Goal: Task Accomplishment & Management: Use online tool/utility

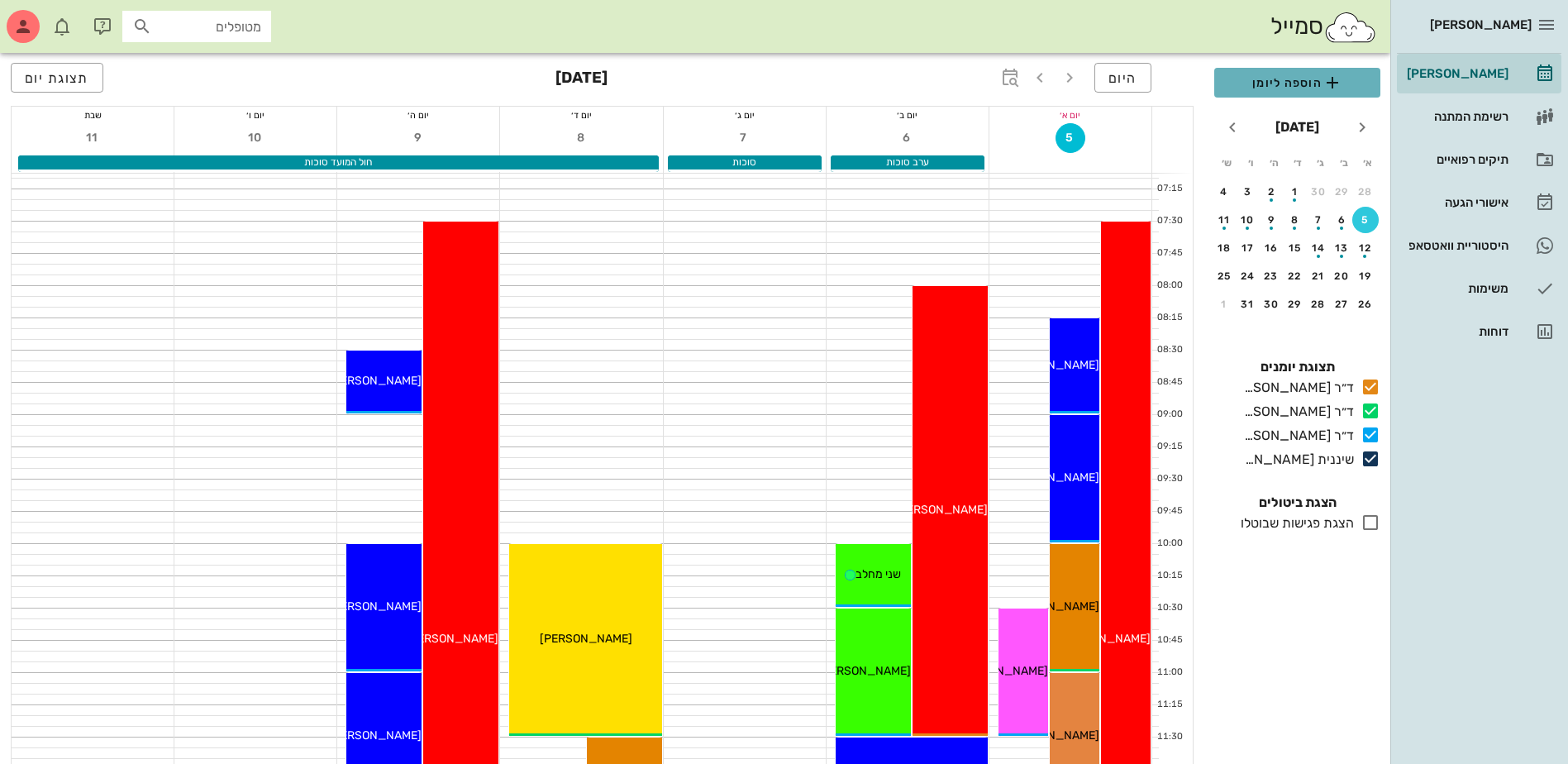
click at [1282, 79] on span "הוספה ליומן" at bounding box center [1297, 83] width 140 height 20
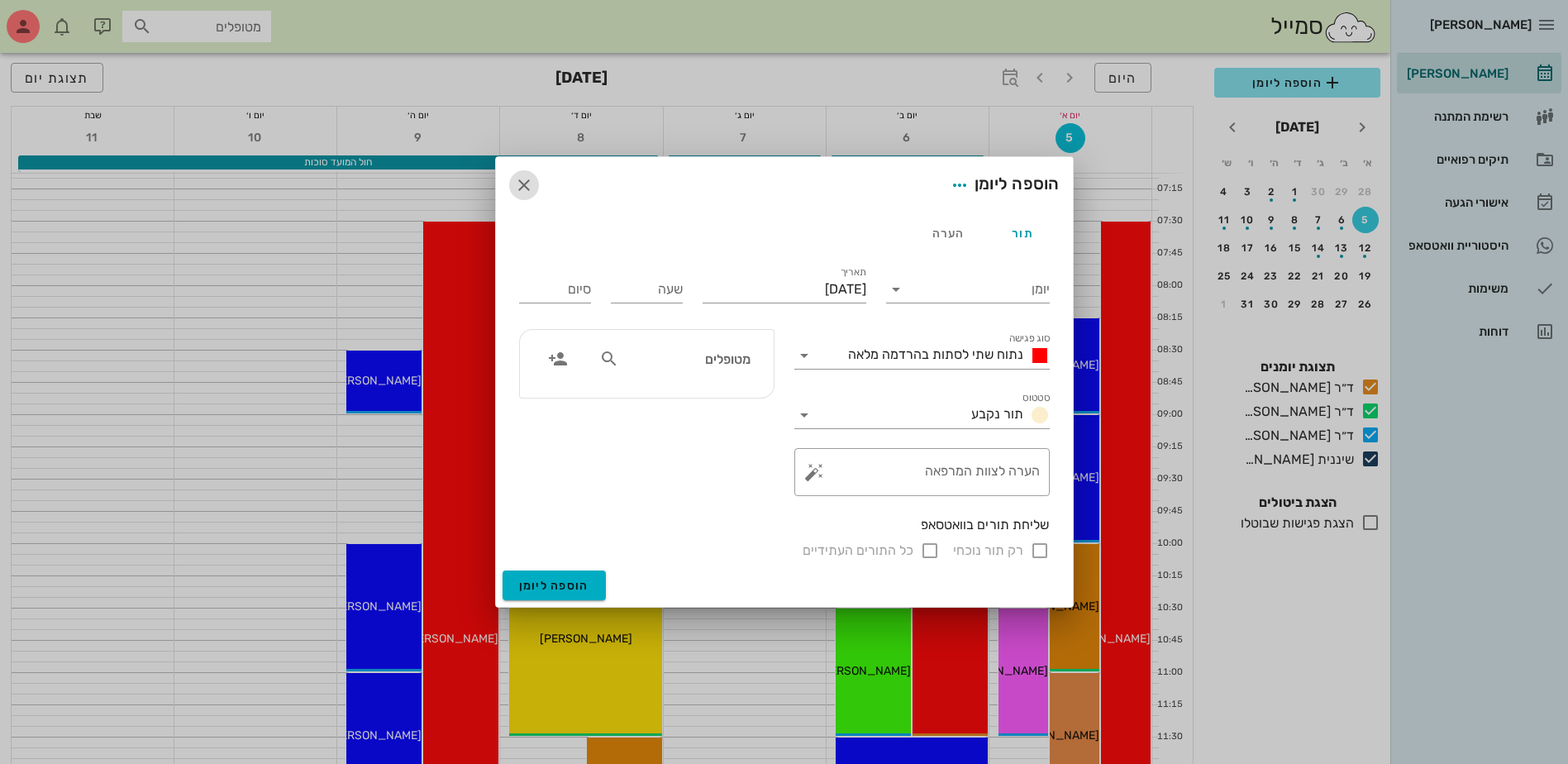
click at [515, 188] on icon "button" at bounding box center [525, 185] width 20 height 20
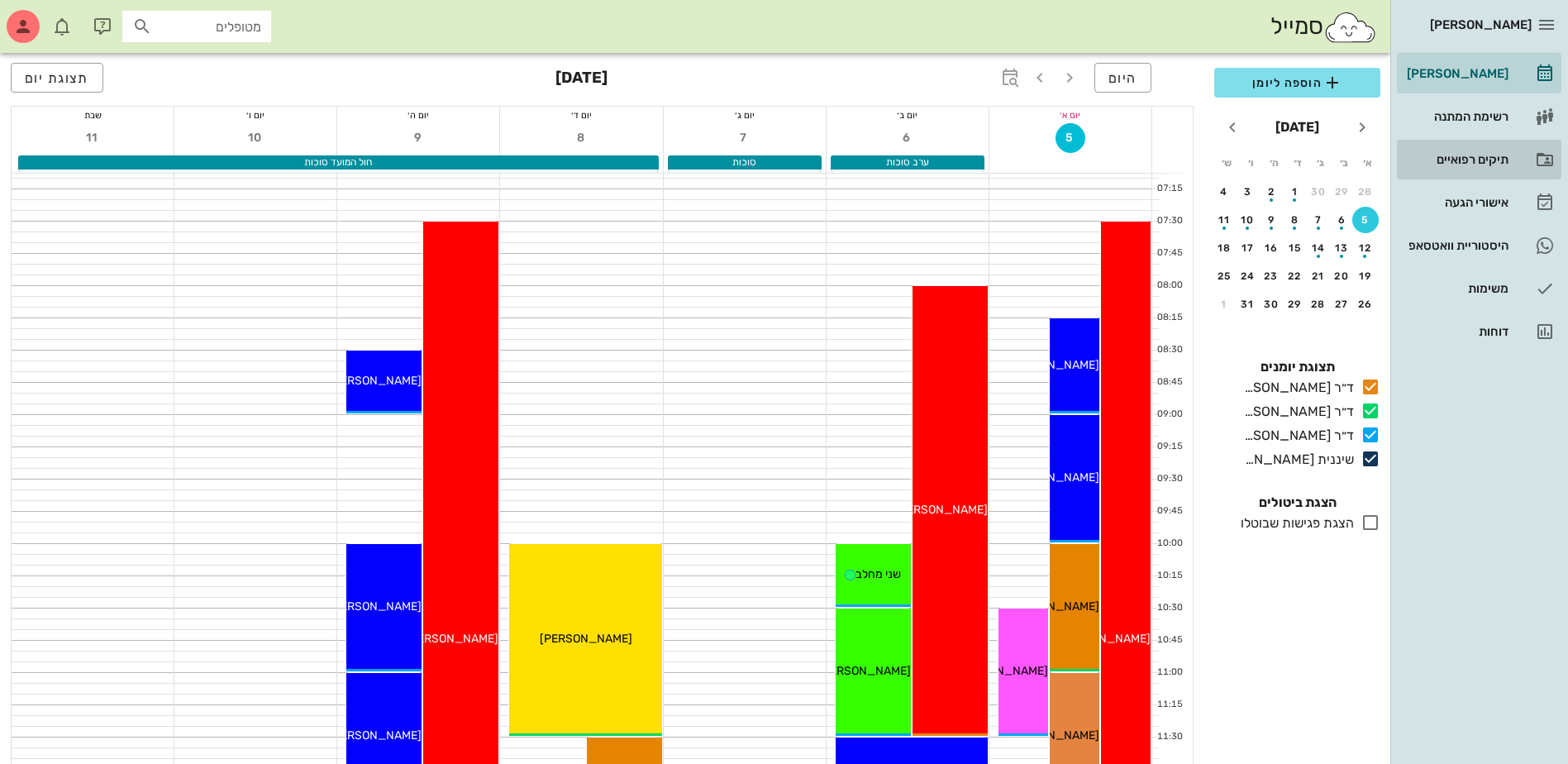
click at [1479, 164] on div "תיקים רפואיים" at bounding box center [1456, 159] width 105 height 13
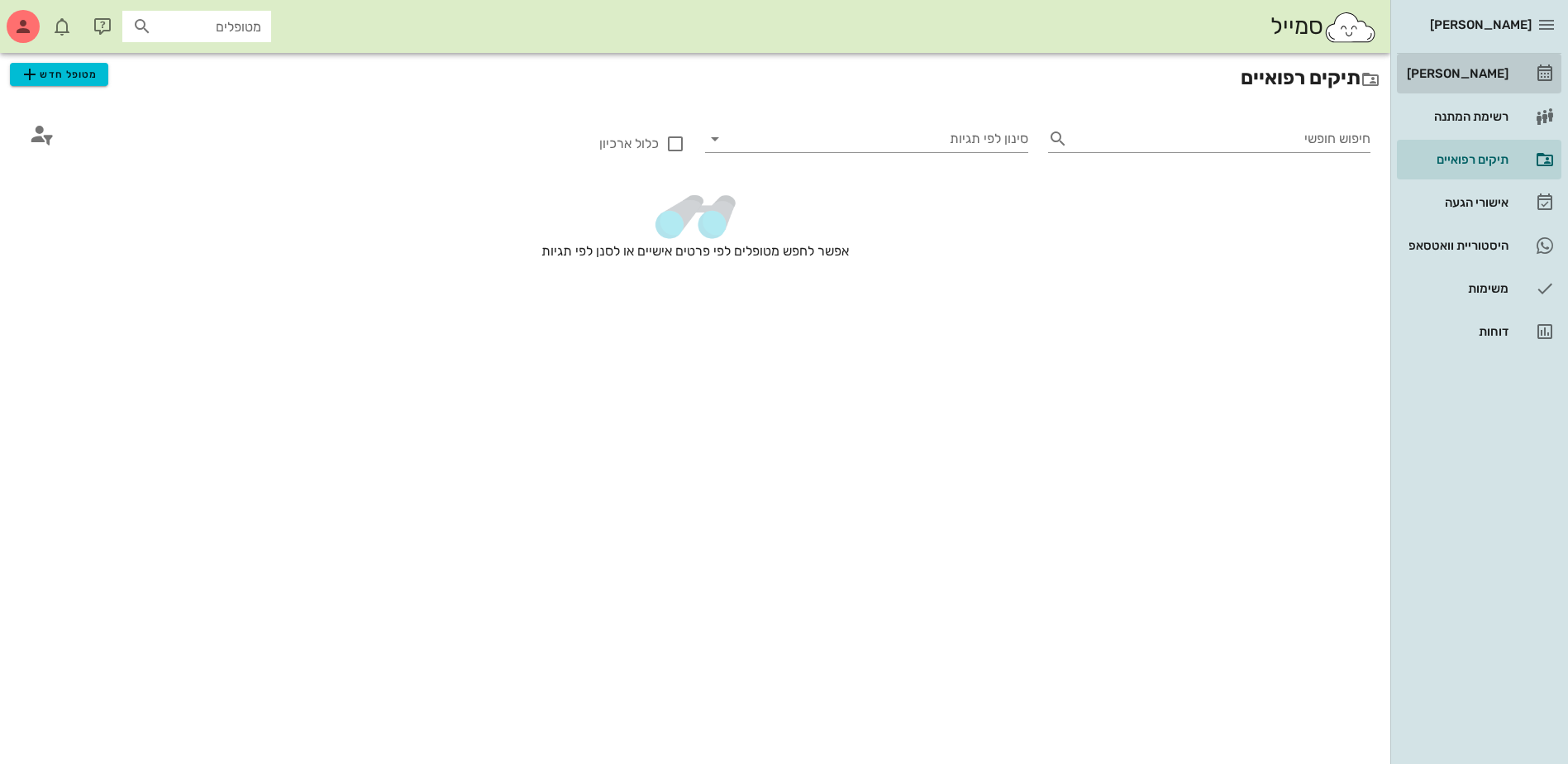
click at [1455, 76] on div "[PERSON_NAME]" at bounding box center [1456, 74] width 105 height 13
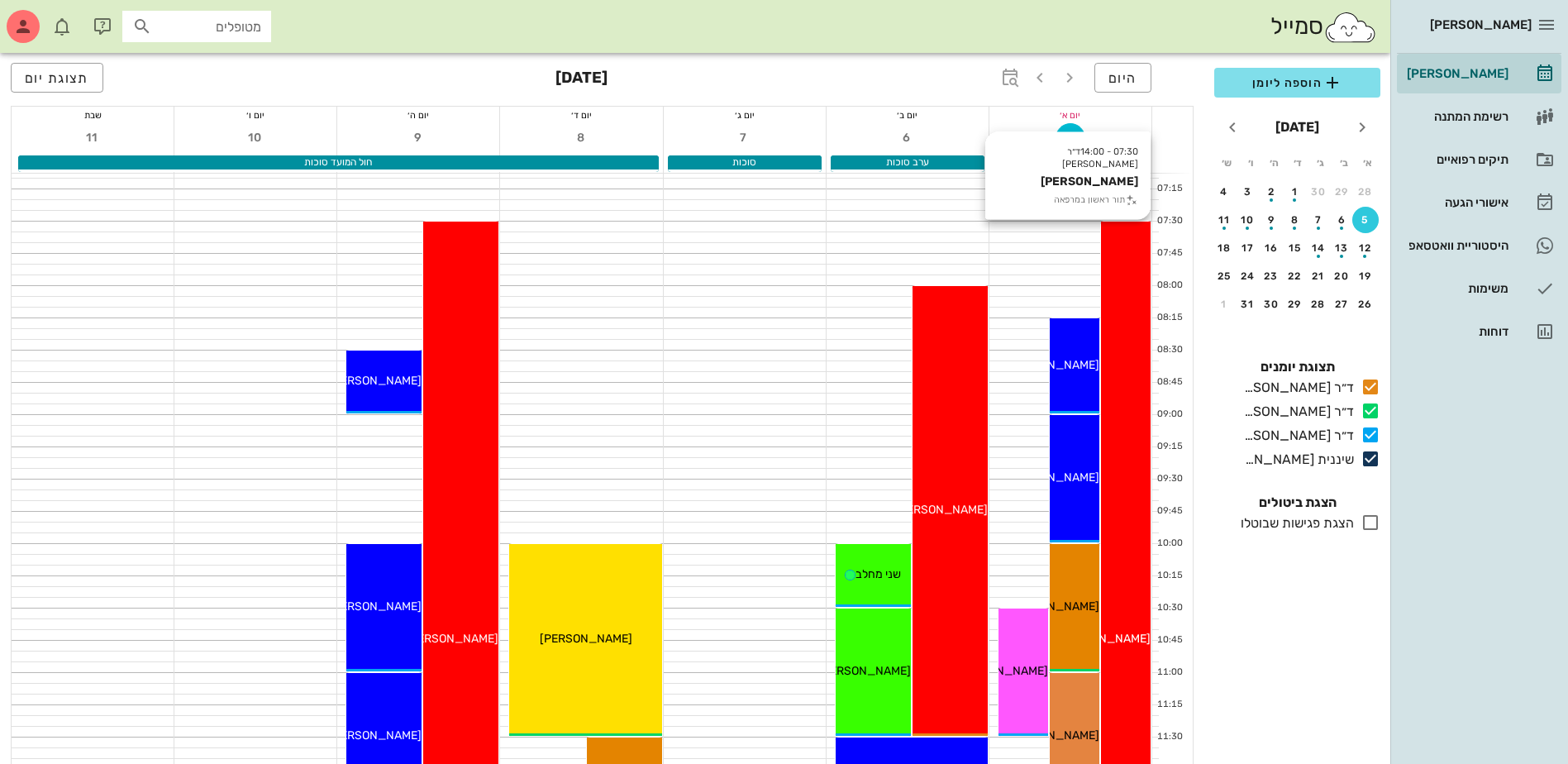
click at [1140, 402] on div "07:30 - 14:00 ד״ר ג׳[PERSON_NAME] [PERSON_NAME] תור ראשון במרפאה [PERSON_NAME]" at bounding box center [1125, 640] width 50 height 837
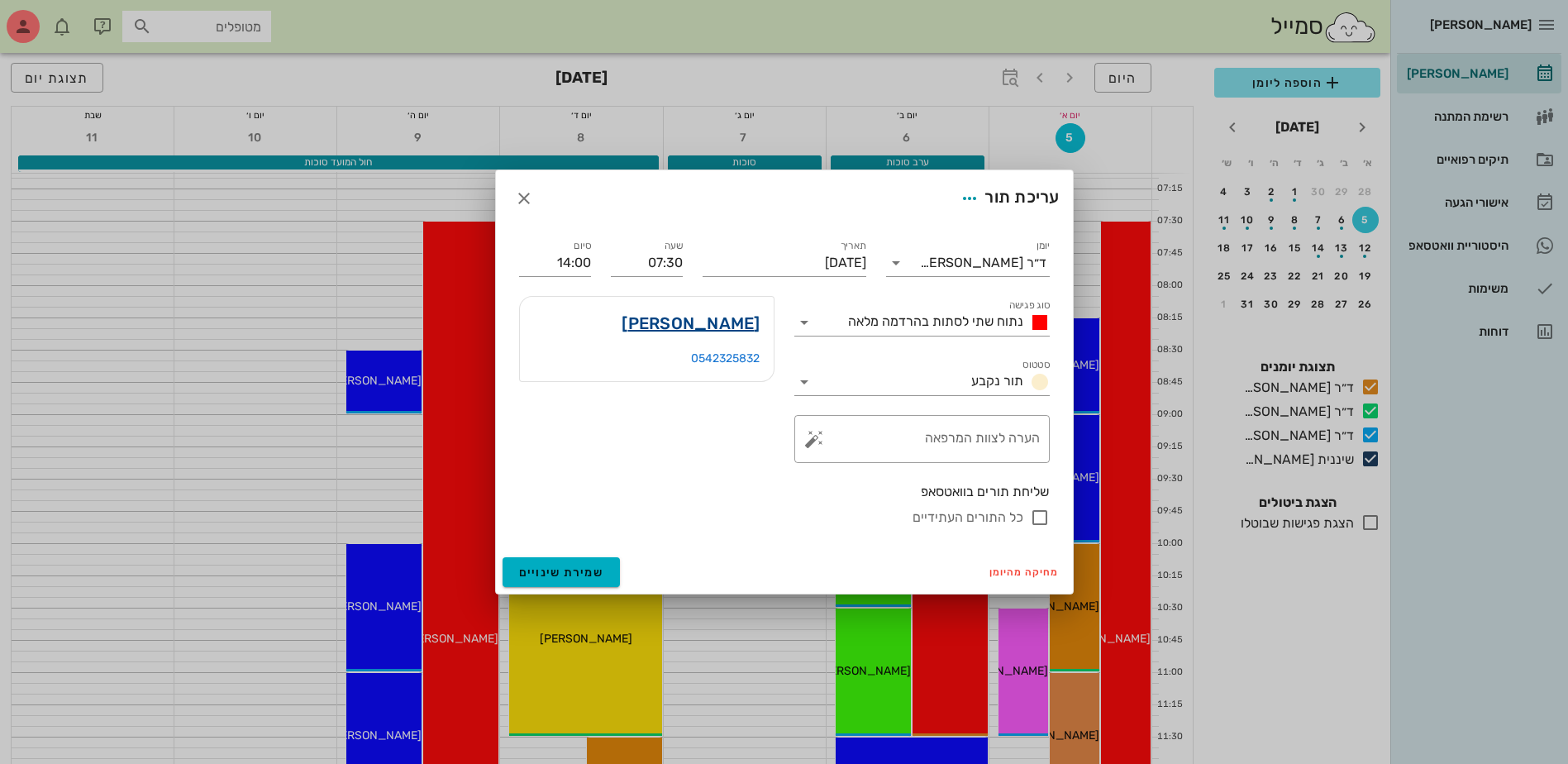
click at [712, 326] on link "[PERSON_NAME]" at bounding box center [690, 323] width 138 height 27
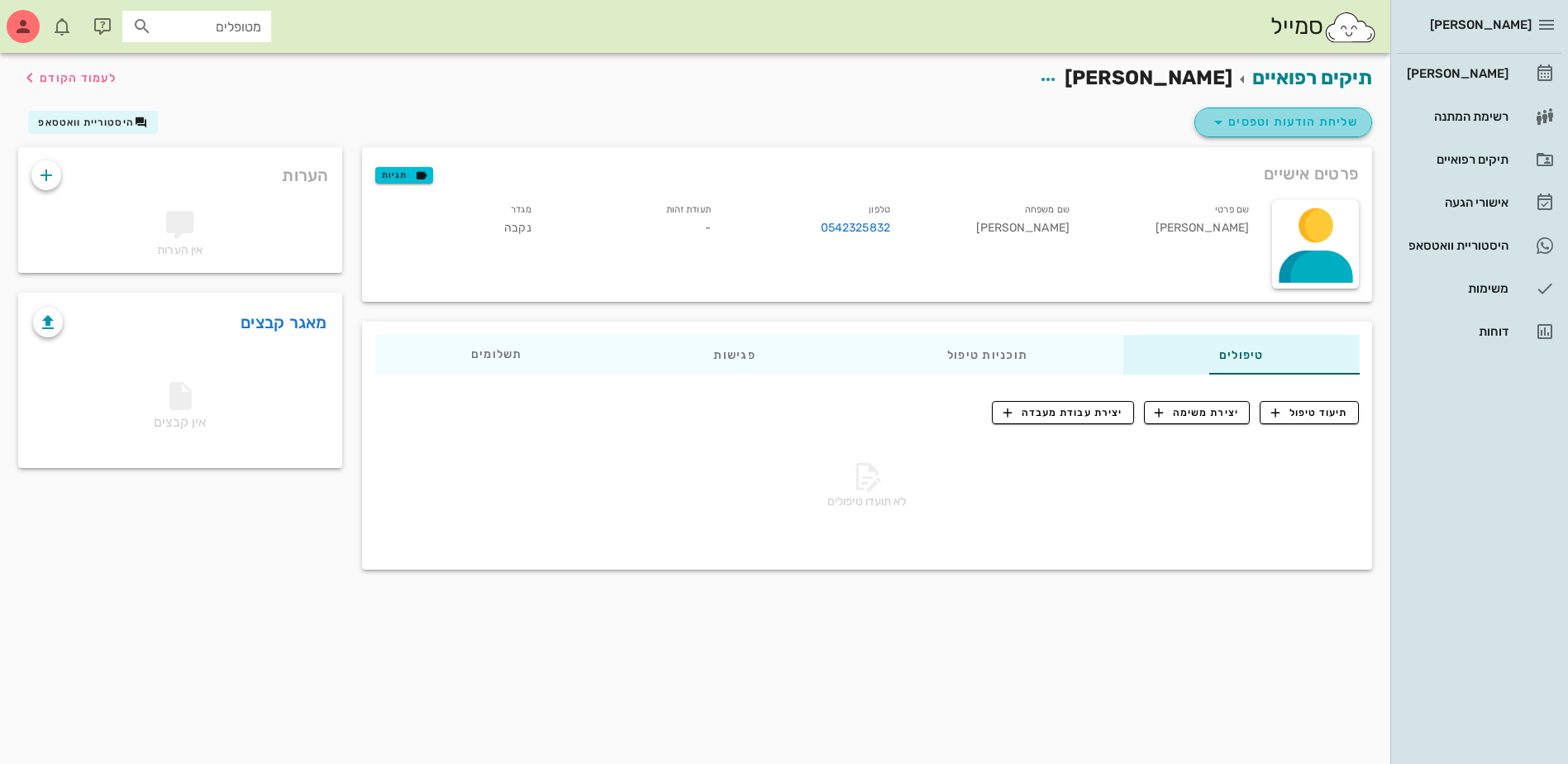
click at [1298, 135] on button "שליחת הודעות וטפסים" at bounding box center [1283, 122] width 178 height 29
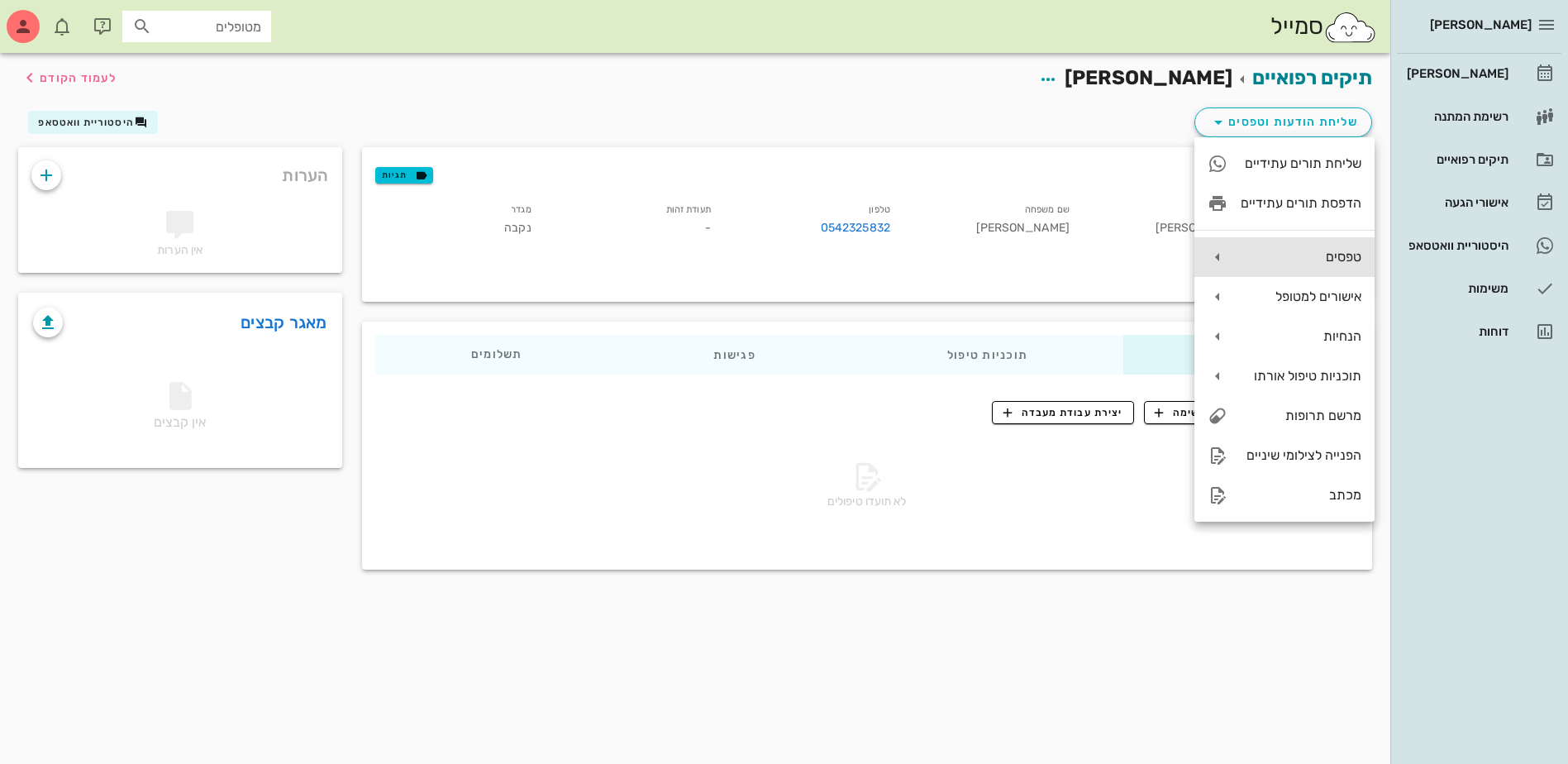
click at [1269, 271] on div "טפסים" at bounding box center [1285, 257] width 180 height 40
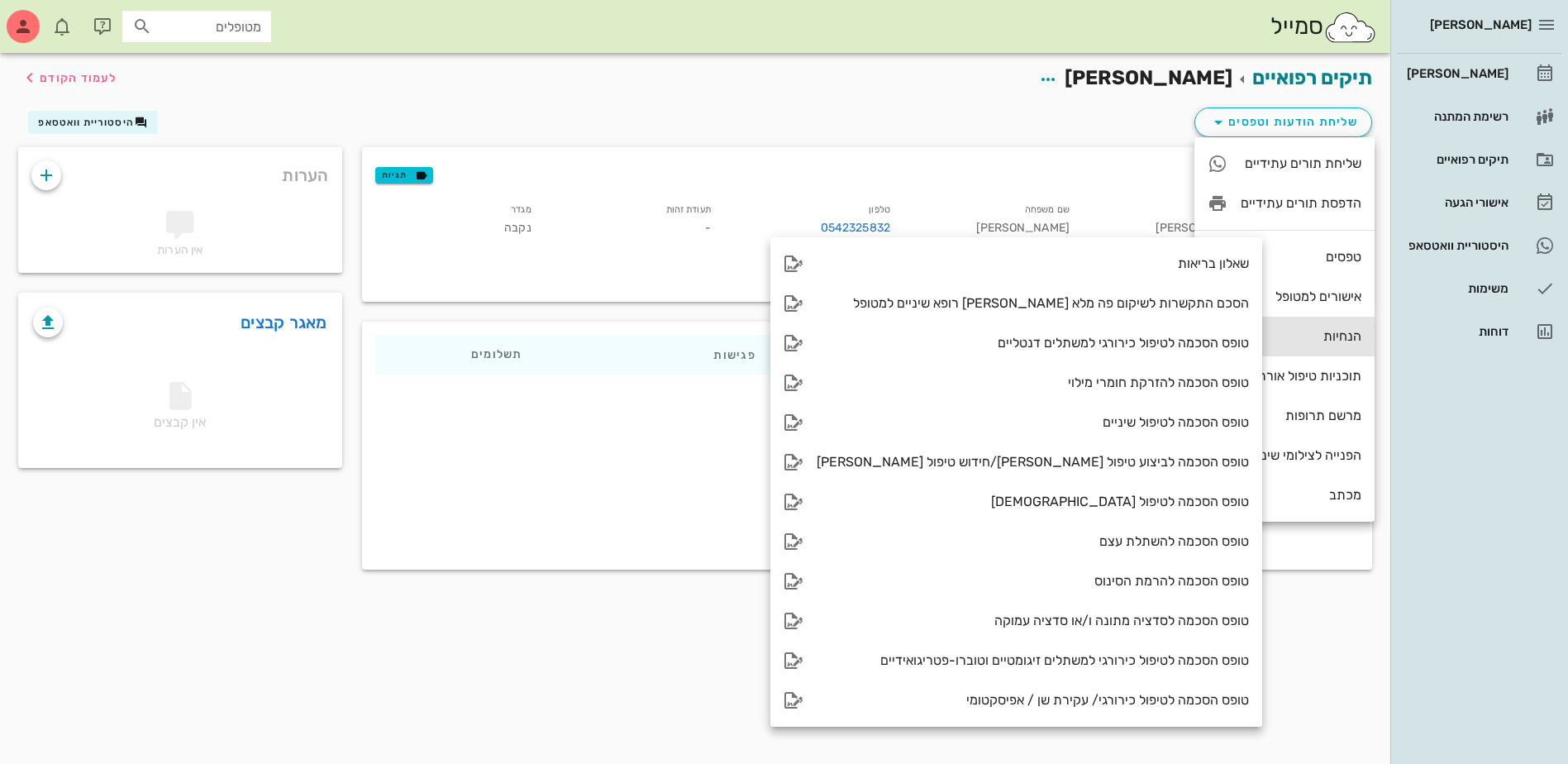
click at [1304, 330] on div "הנחיות" at bounding box center [1300, 336] width 121 height 16
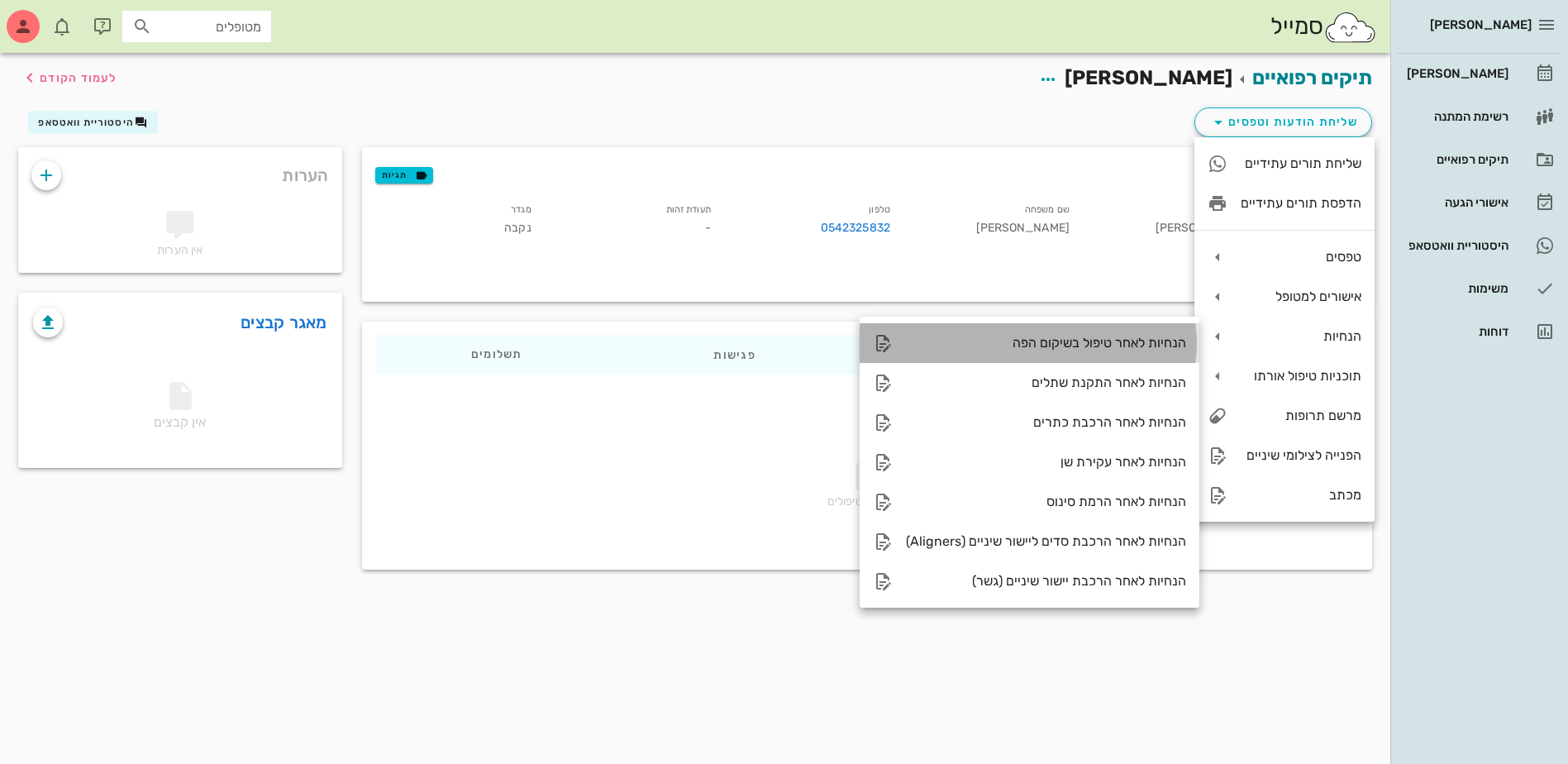
click at [1145, 349] on div "הנחיות לאחר טיפול בשיקום הפה" at bounding box center [1045, 342] width 280 height 16
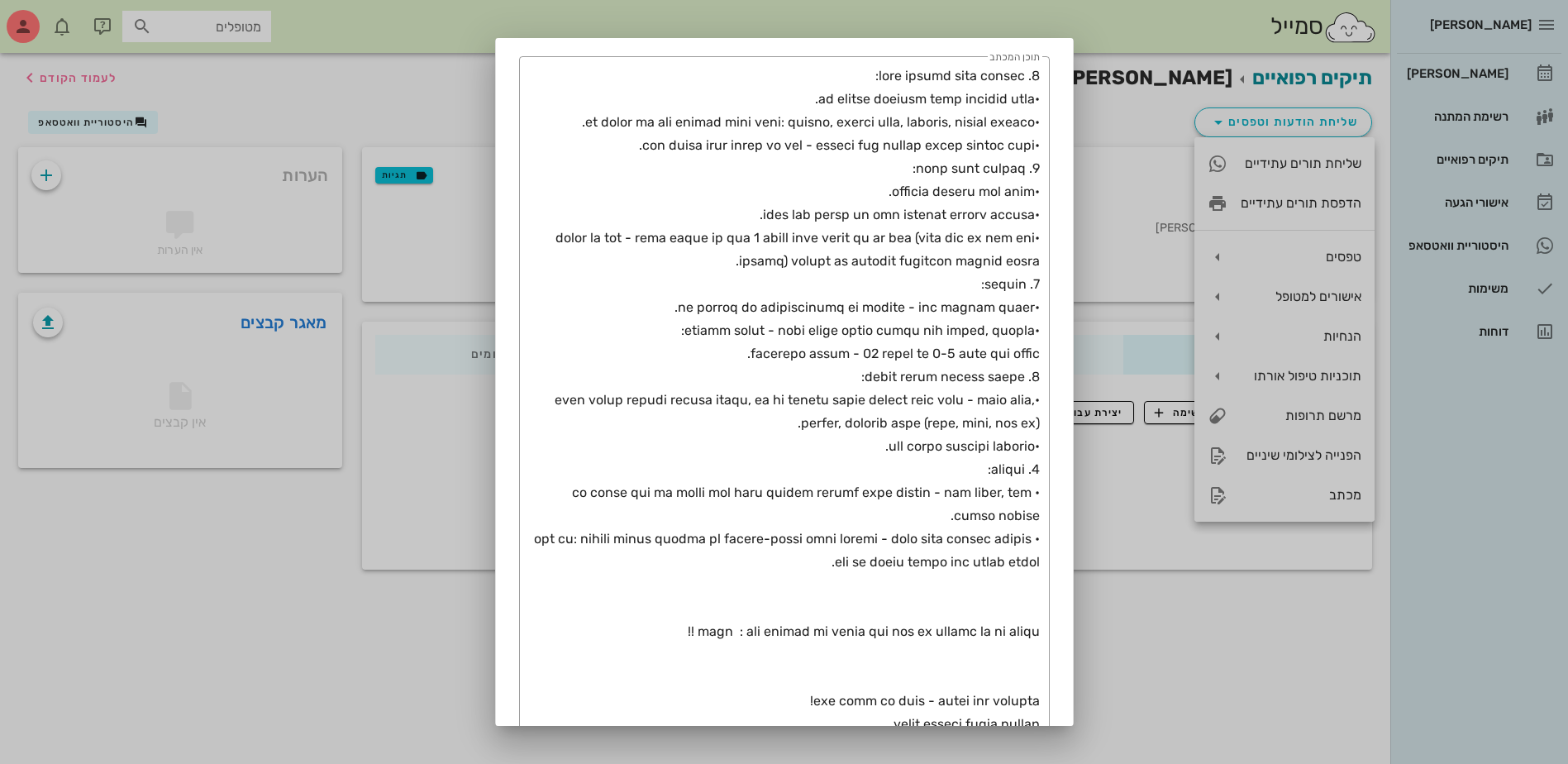
scroll to position [642, 0]
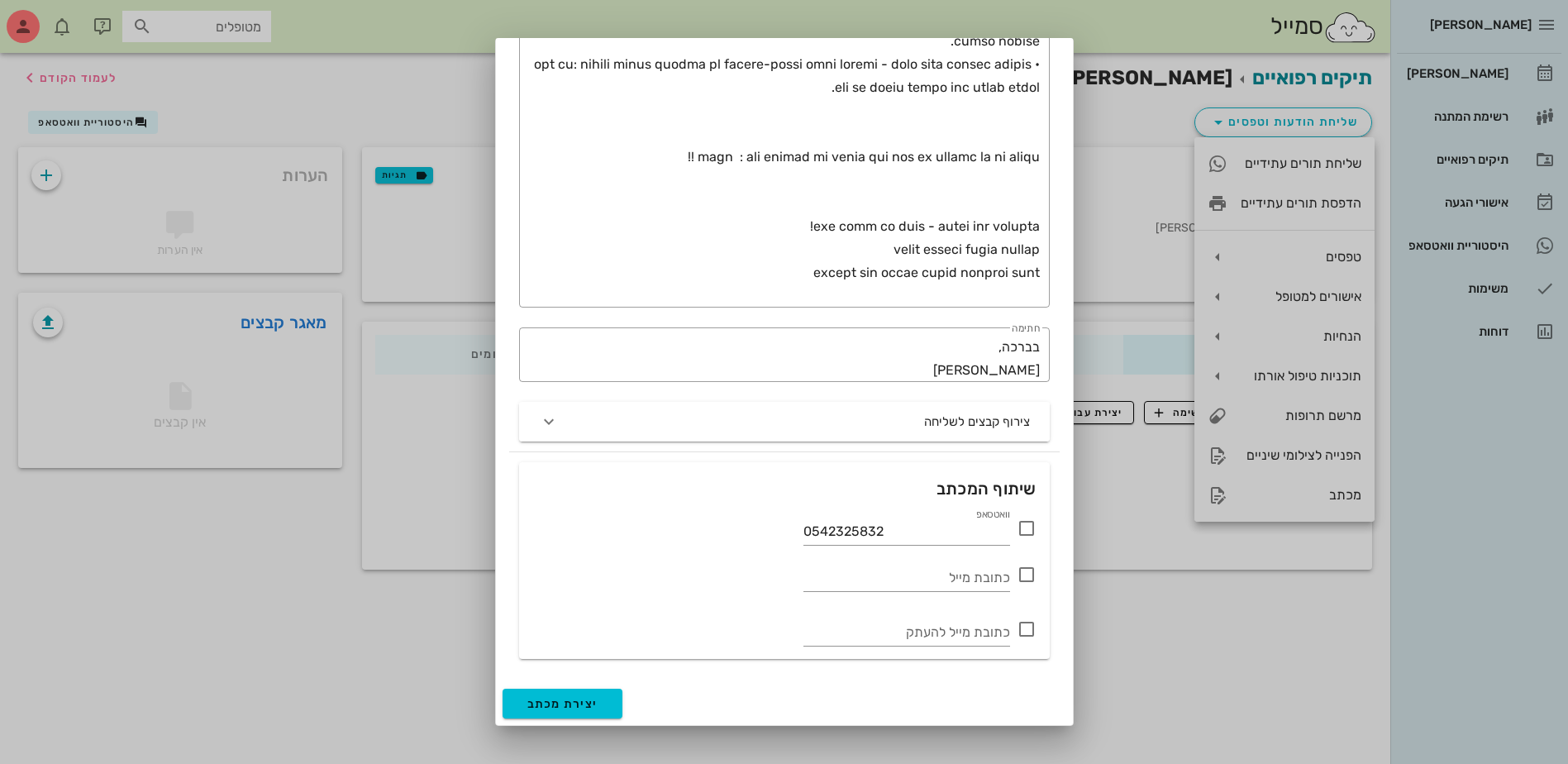
click at [1026, 533] on icon at bounding box center [1027, 528] width 20 height 20
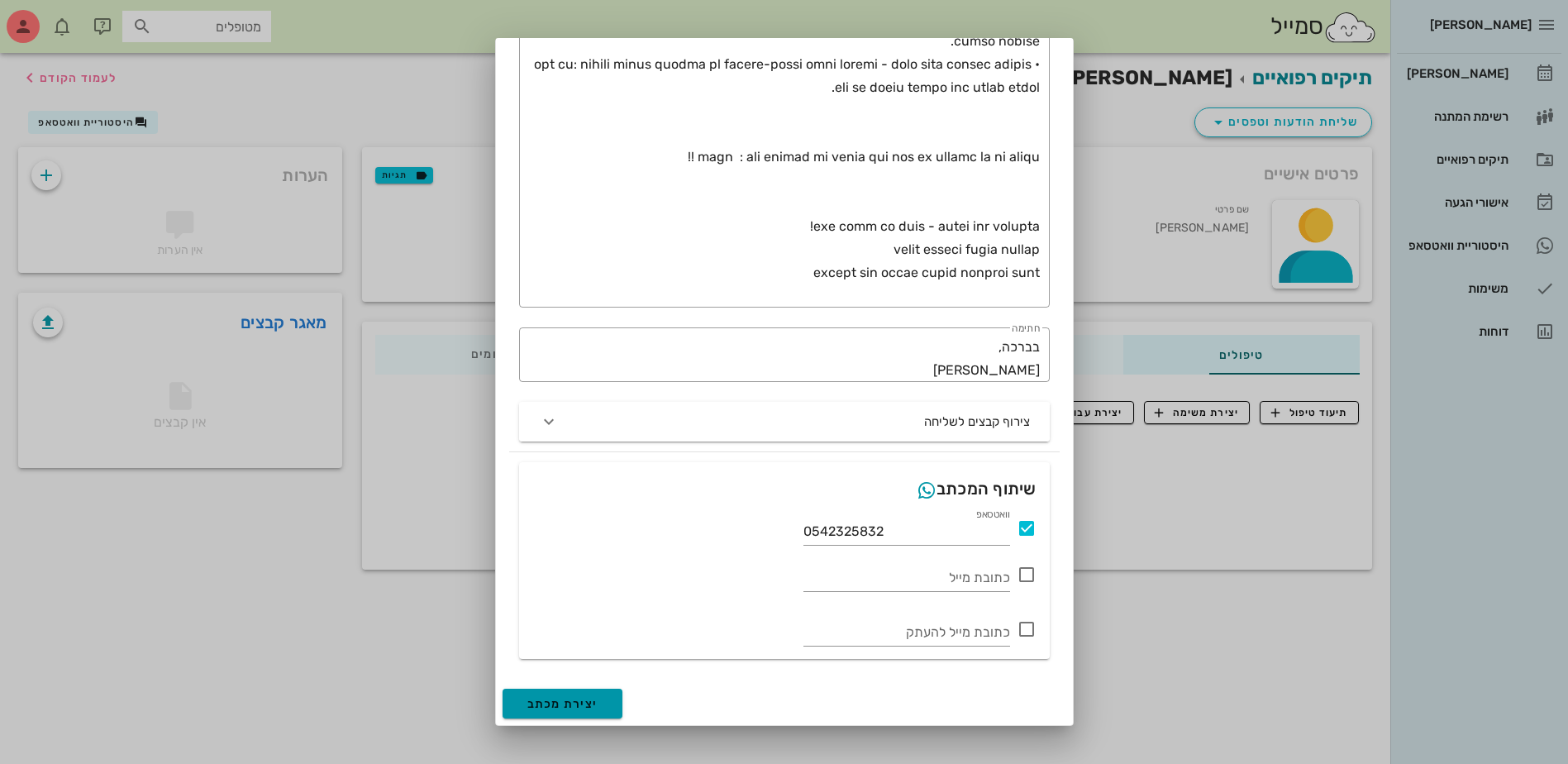
click at [584, 700] on span "יצירת מכתב" at bounding box center [562, 703] width 71 height 14
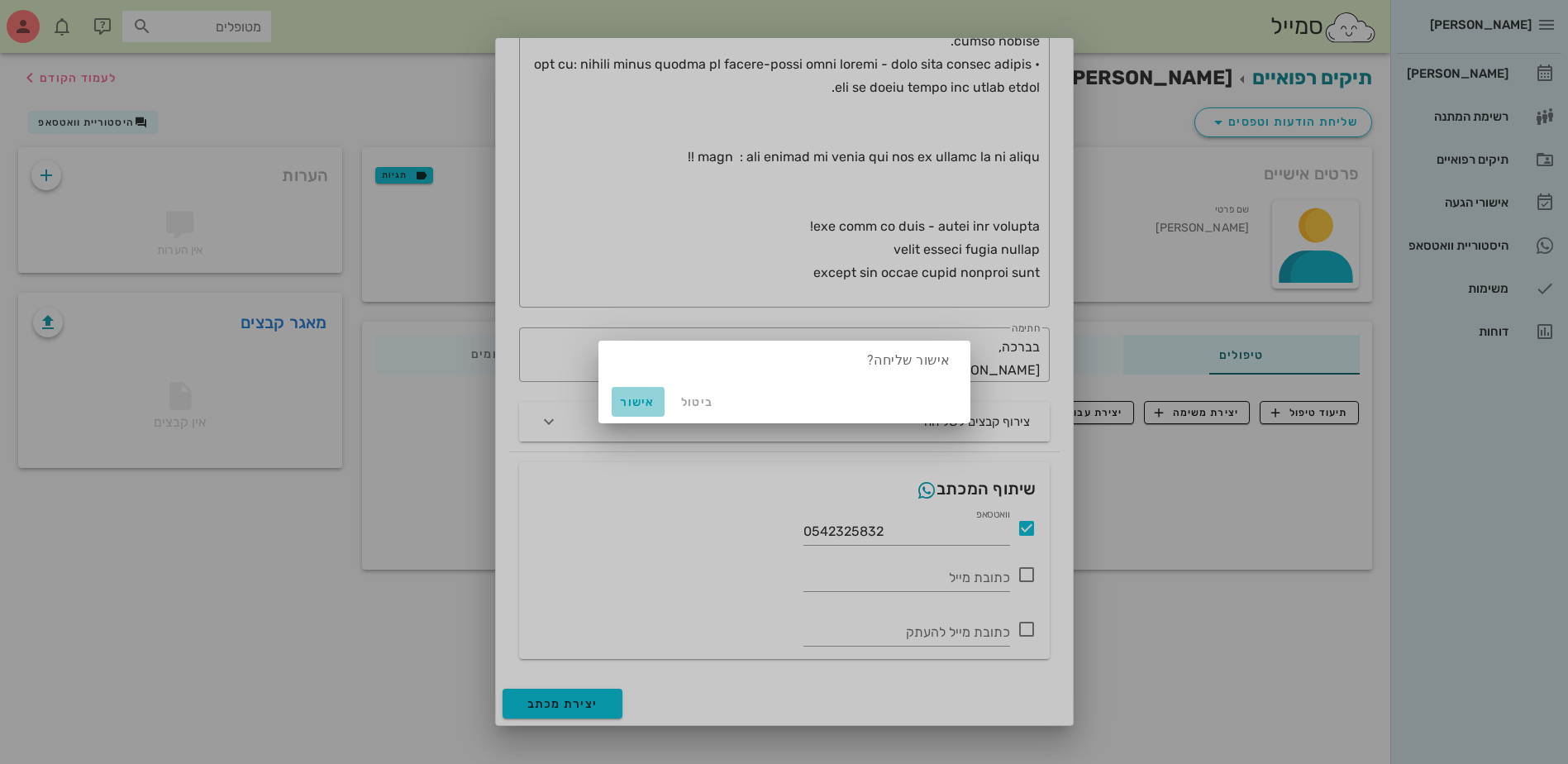
click at [644, 401] on span "אישור" at bounding box center [638, 401] width 40 height 14
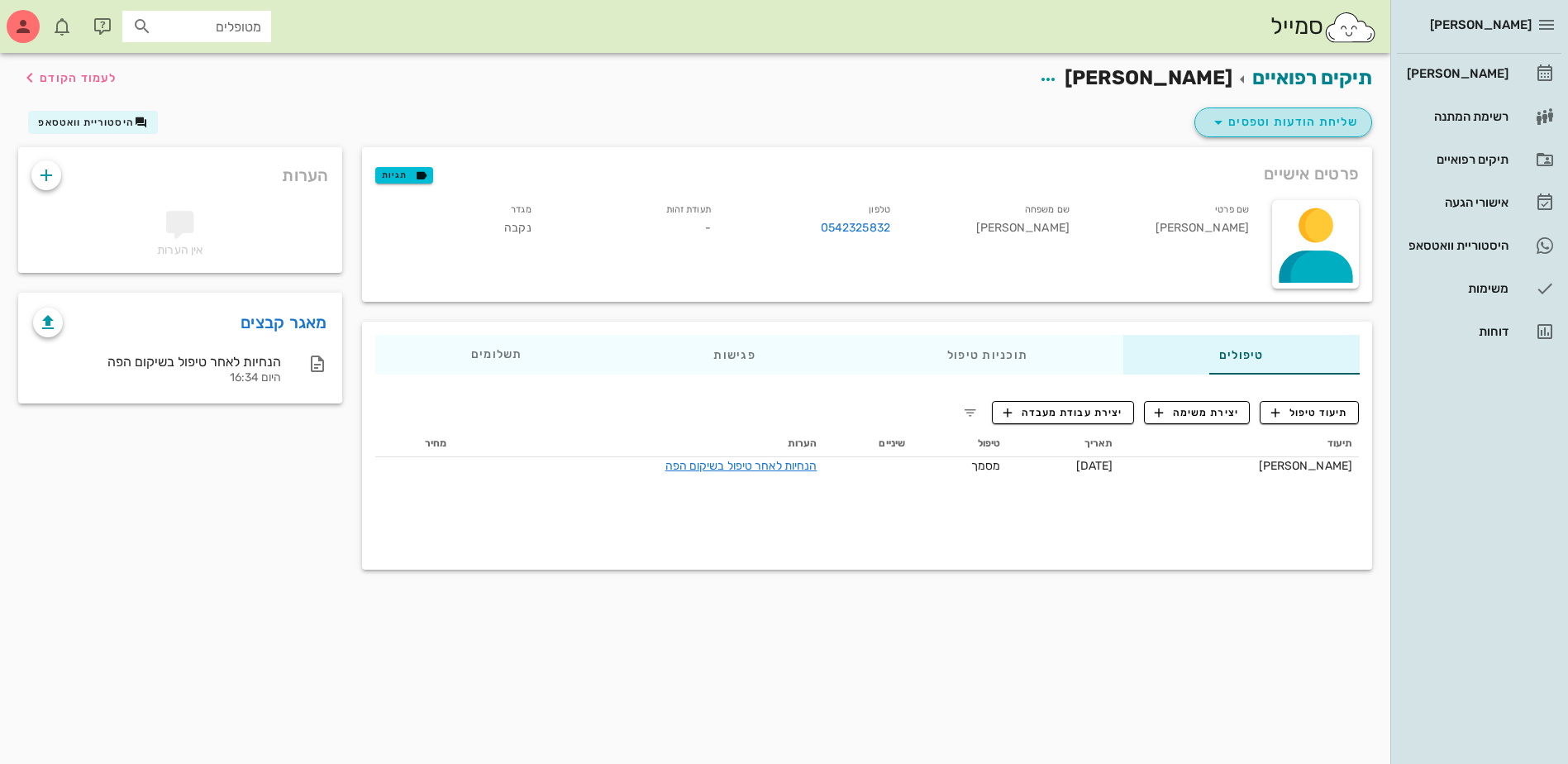
click at [1256, 123] on span "שליחת הודעות וטפסים" at bounding box center [1283, 122] width 150 height 20
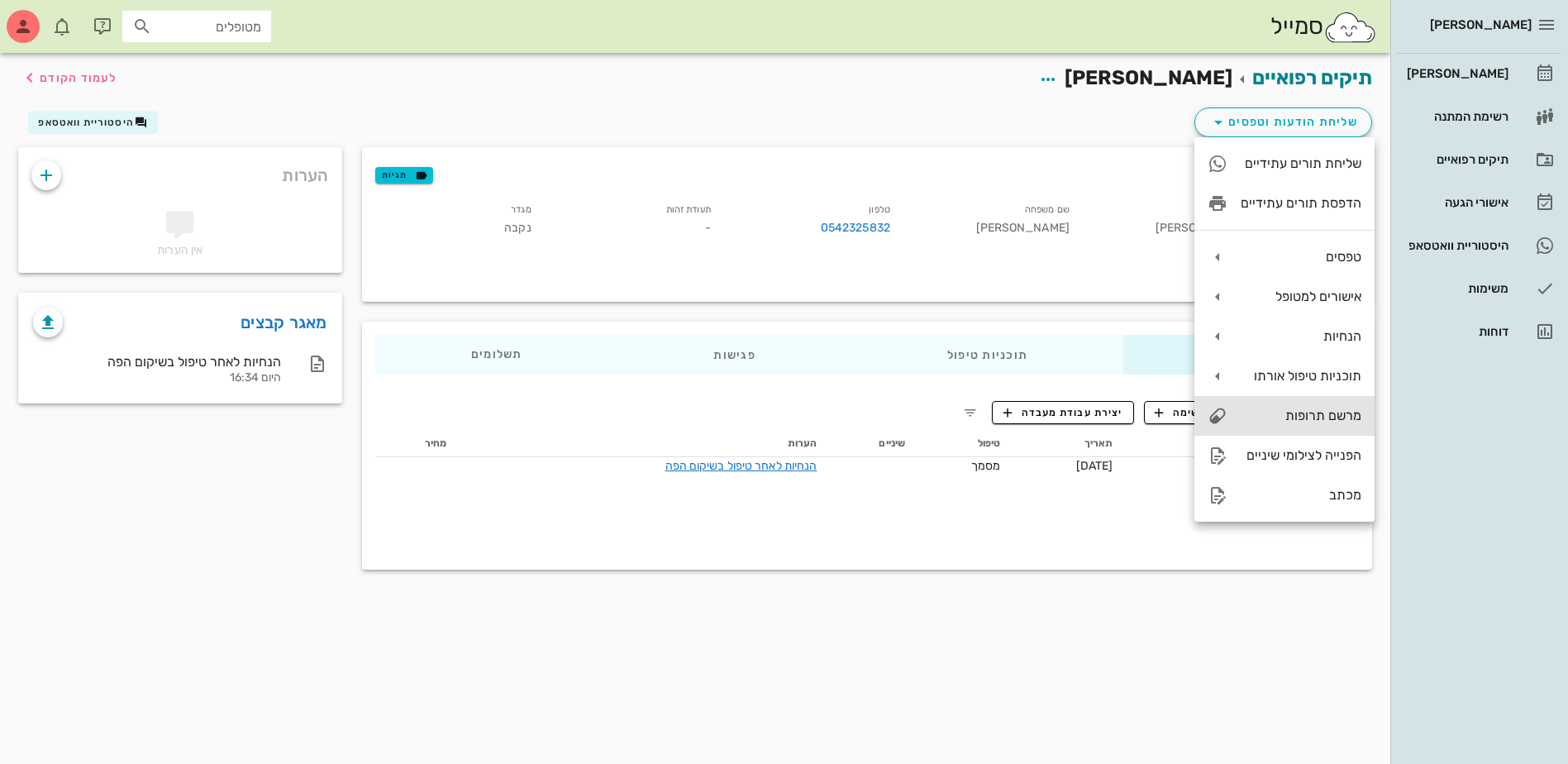
click at [1319, 411] on div "מרשם תרופות" at bounding box center [1300, 415] width 121 height 16
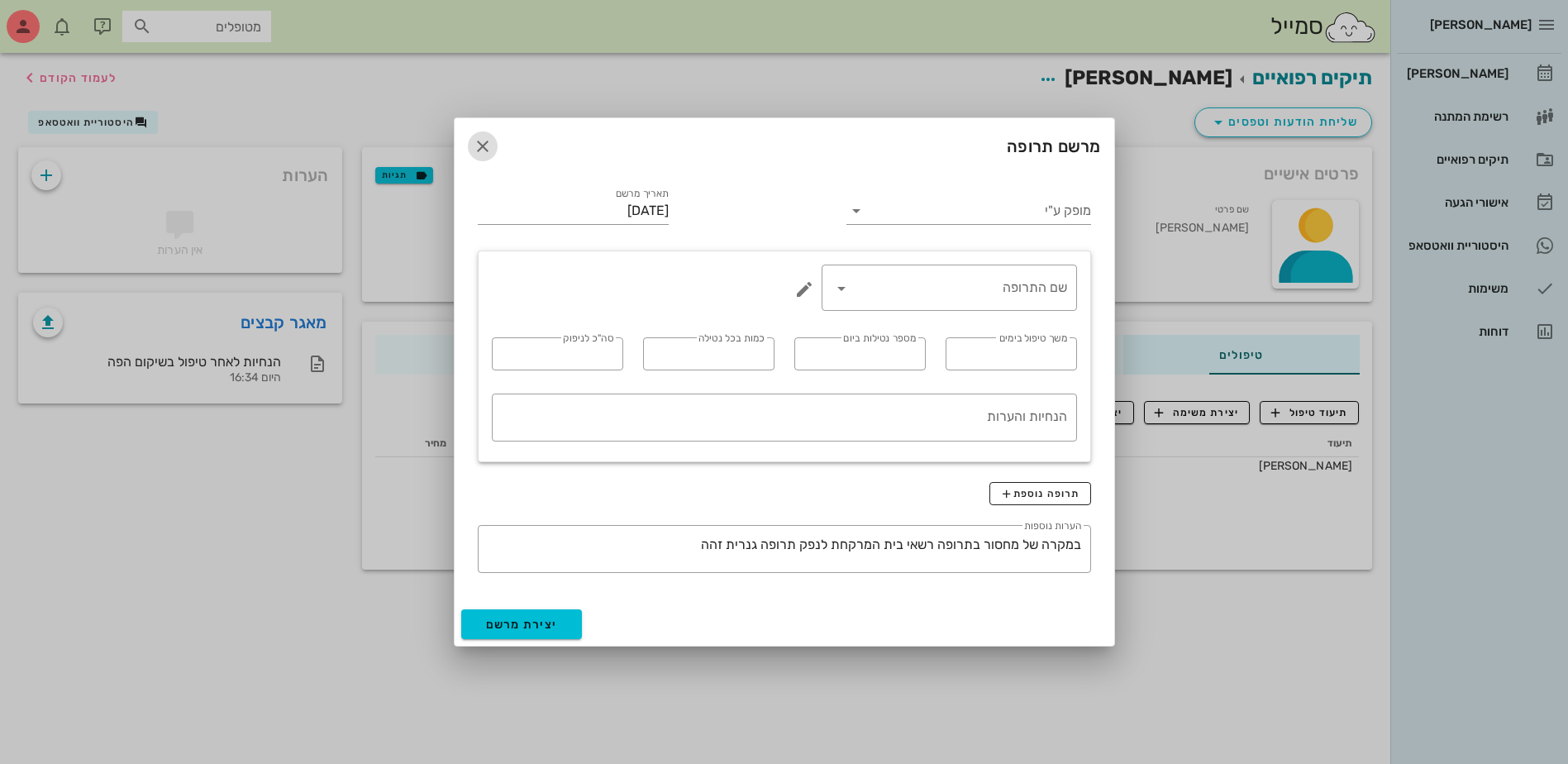
drag, startPoint x: 487, startPoint y: 147, endPoint x: 658, endPoint y: 134, distance: 171.5
click at [488, 146] on icon "button" at bounding box center [483, 146] width 20 height 20
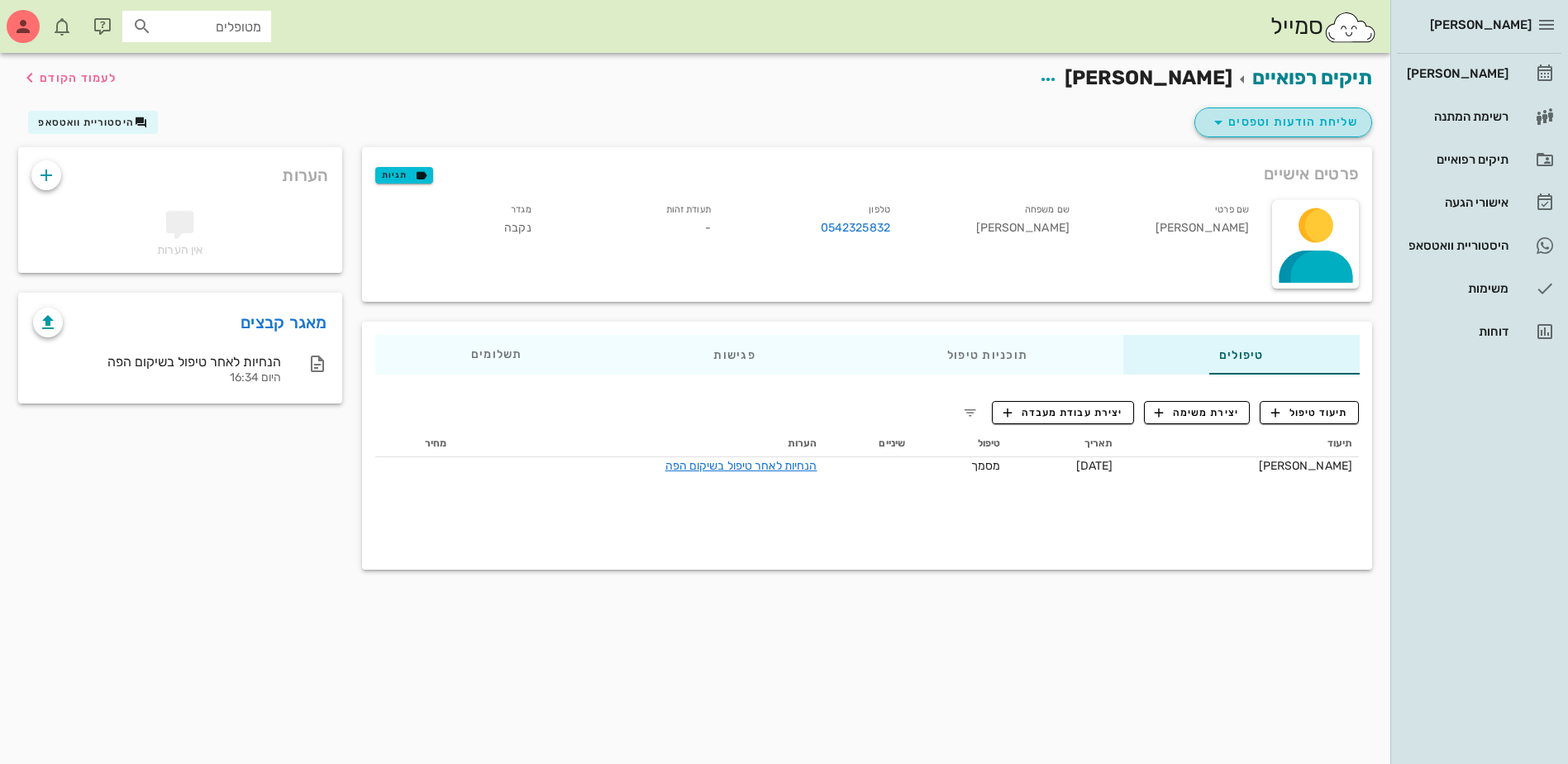
click at [1284, 127] on span "שליחת הודעות וטפסים" at bounding box center [1283, 122] width 150 height 20
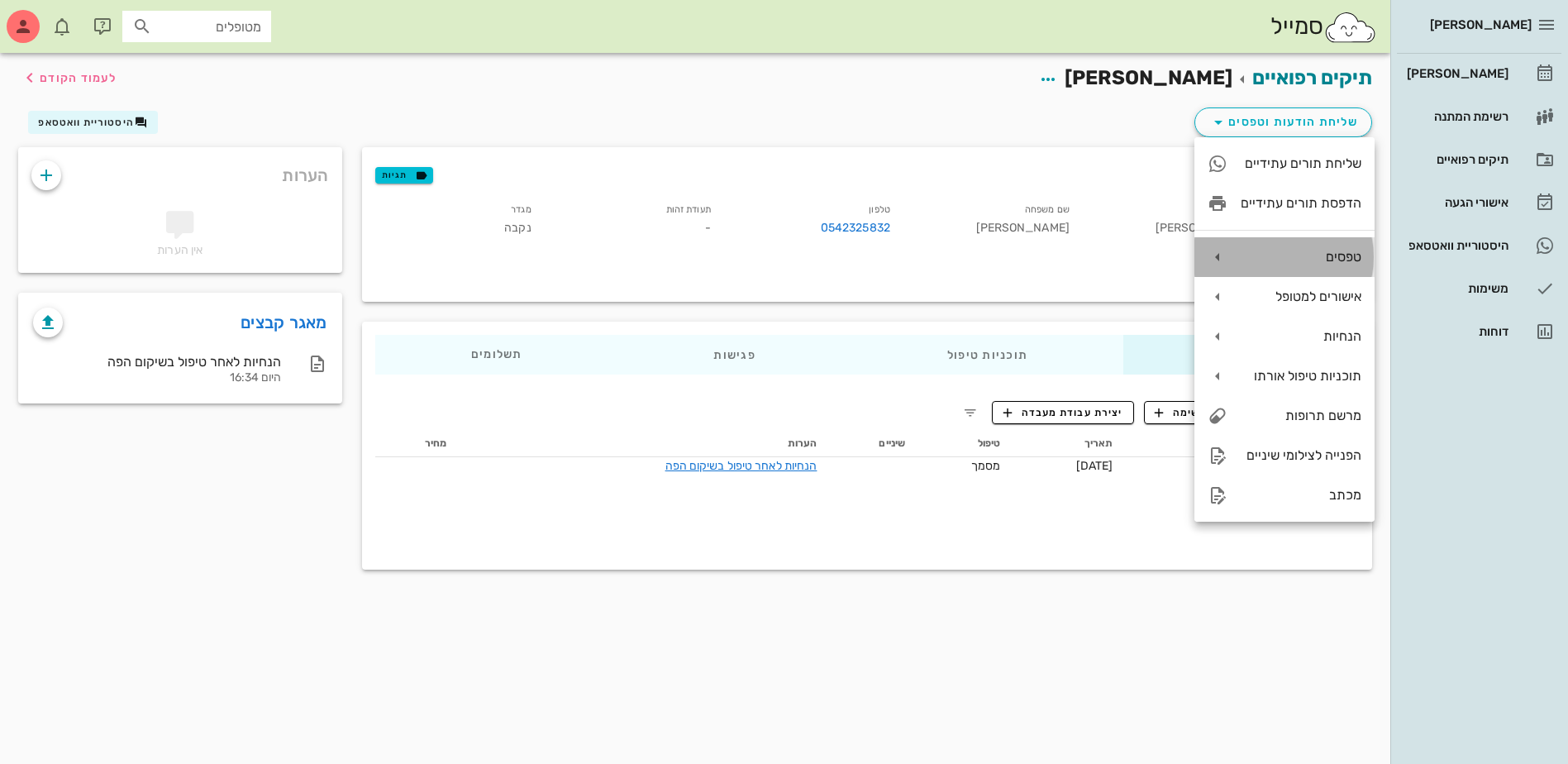
click at [1318, 252] on div "טפסים" at bounding box center [1300, 256] width 121 height 16
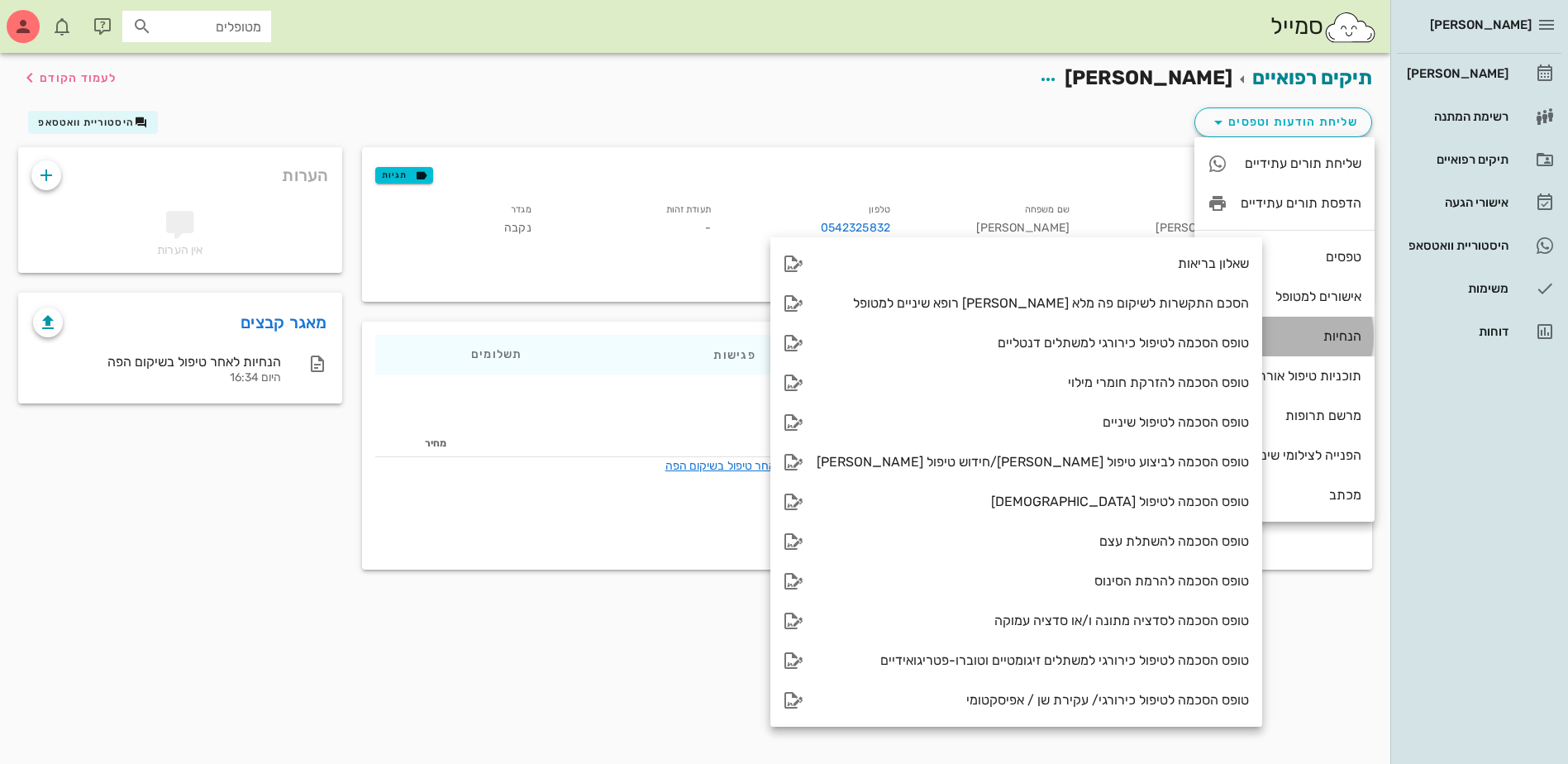
click at [1300, 334] on div "הנחיות" at bounding box center [1300, 336] width 121 height 16
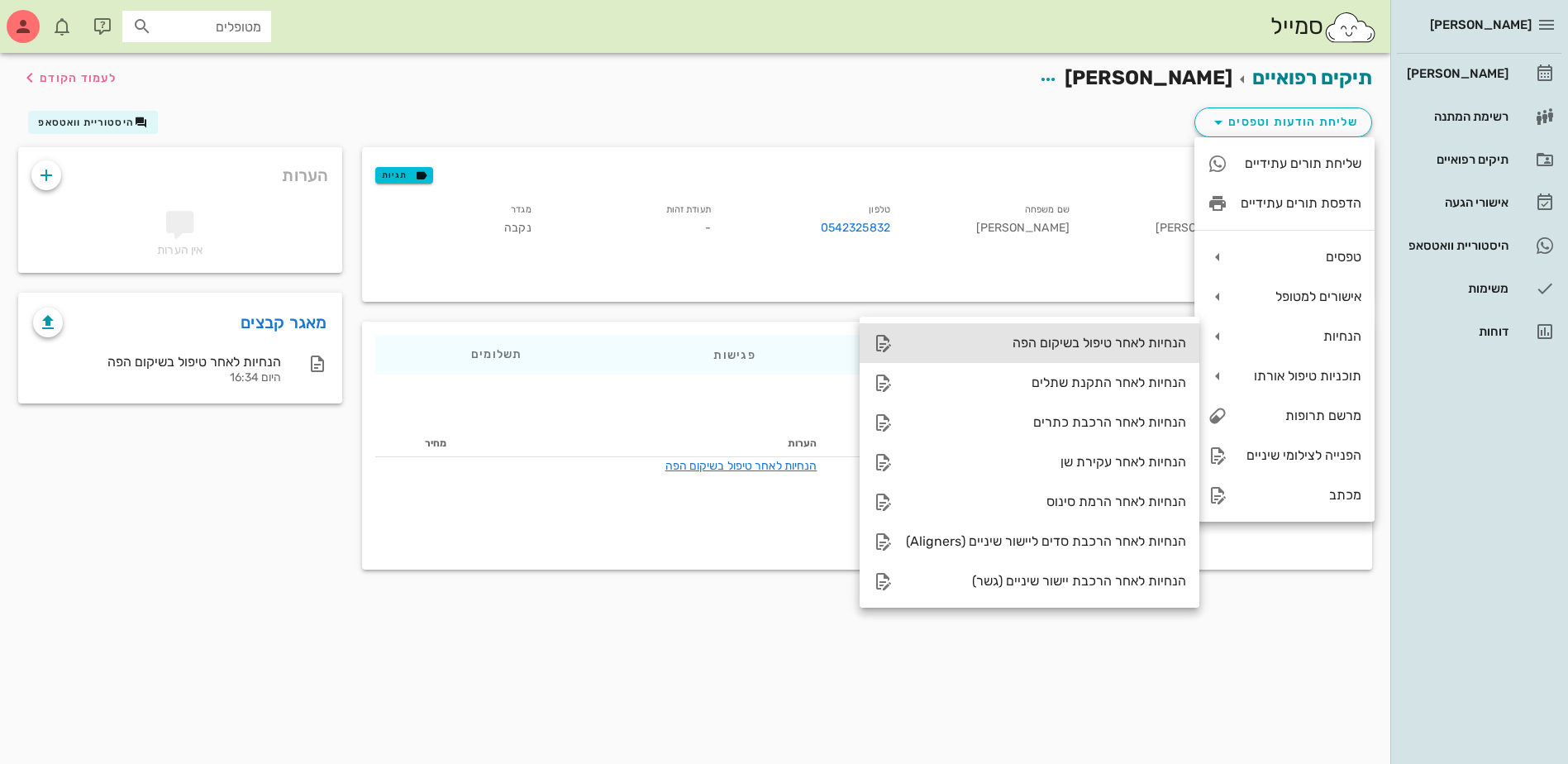
click at [1128, 341] on div "הנחיות לאחר טיפול בשיקום הפה" at bounding box center [1045, 342] width 280 height 16
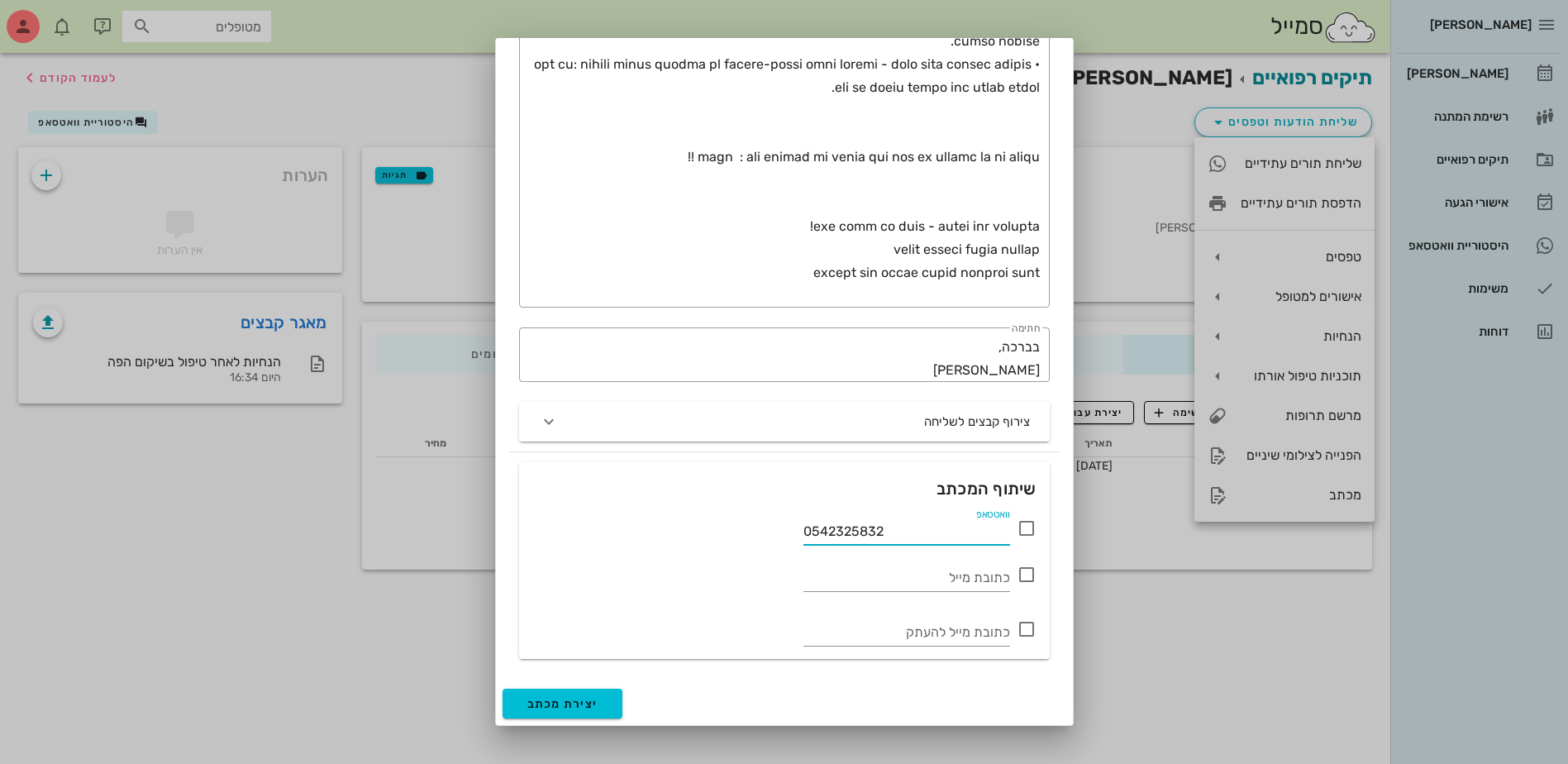
drag, startPoint x: 883, startPoint y: 525, endPoint x: 677, endPoint y: 538, distance: 206.4
click at [677, 538] on div "וואטסאפ 0542325832" at bounding box center [784, 525] width 504 height 40
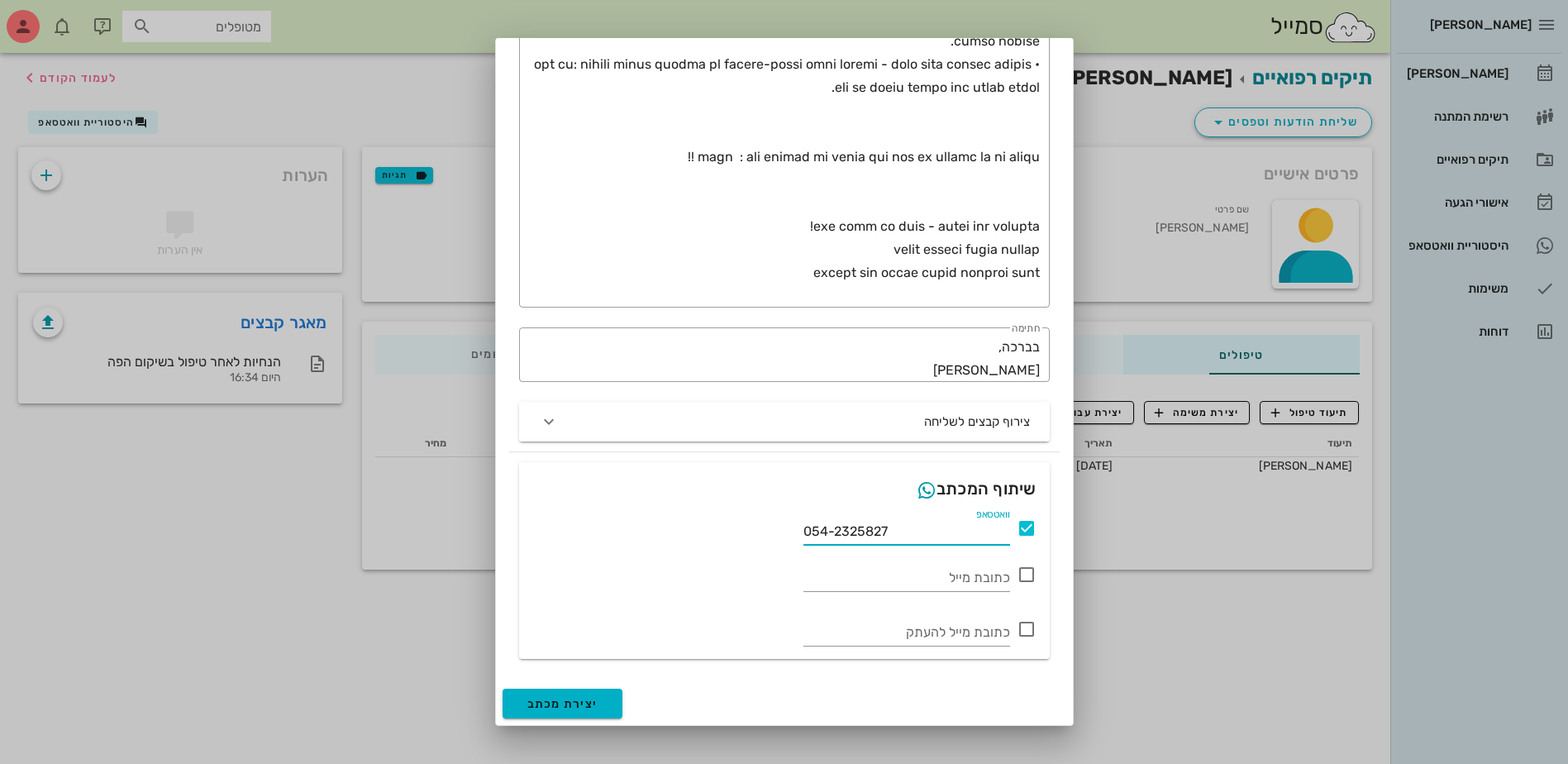
type input "054-2325827"
click at [562, 706] on span "יצירת מכתב" at bounding box center [562, 703] width 71 height 14
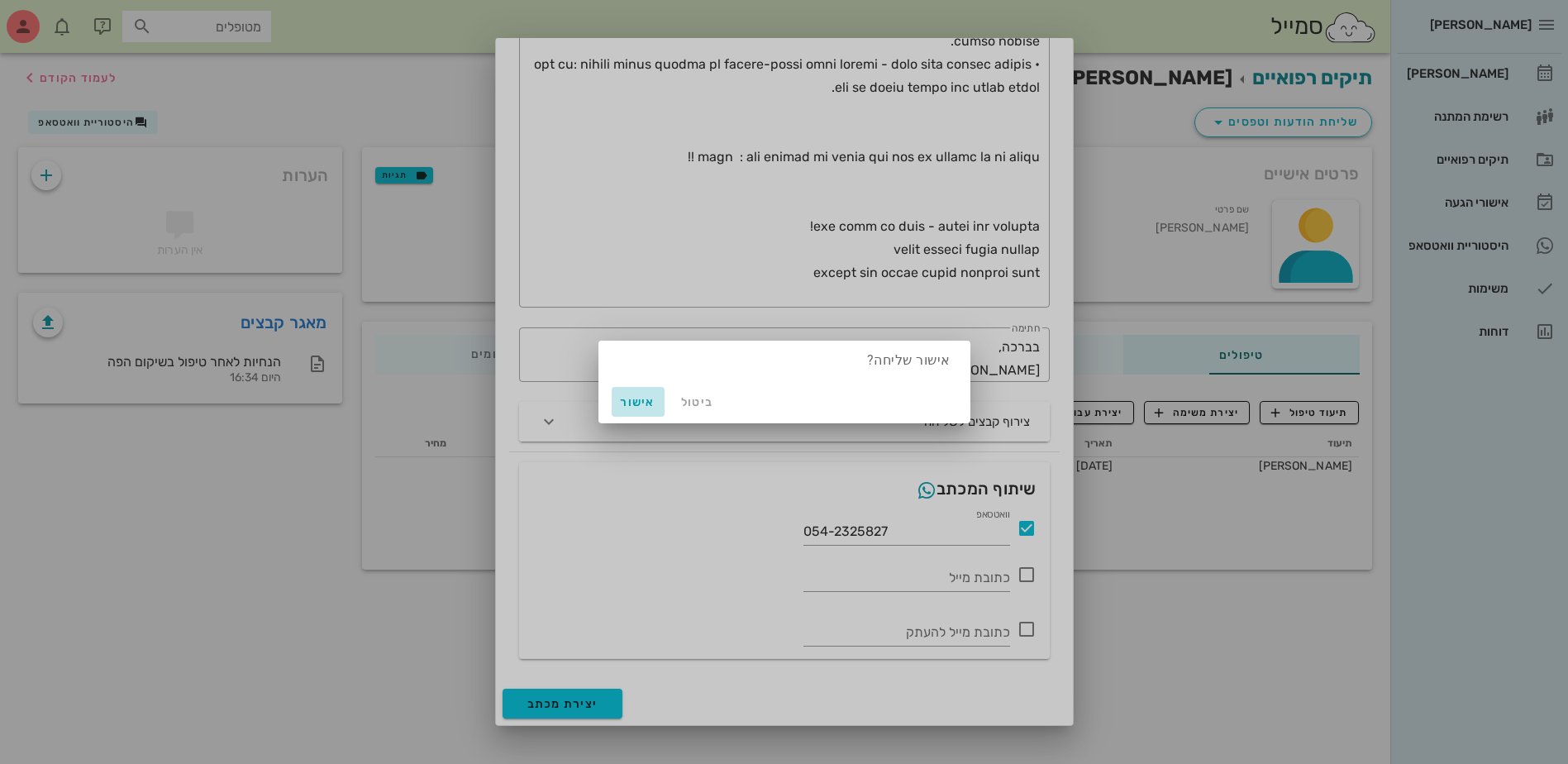
click at [645, 402] on span "אישור" at bounding box center [638, 401] width 40 height 14
